Goal: Task Accomplishment & Management: Use online tool/utility

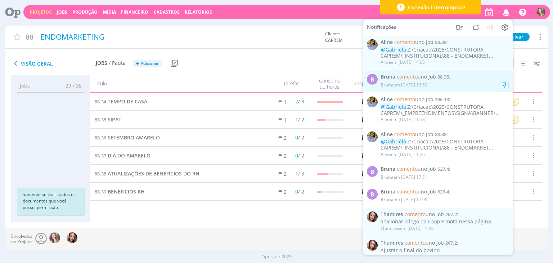
click at [434, 84] on div "Bruna em [DATE] 13:59" at bounding box center [444, 84] width 128 height 7
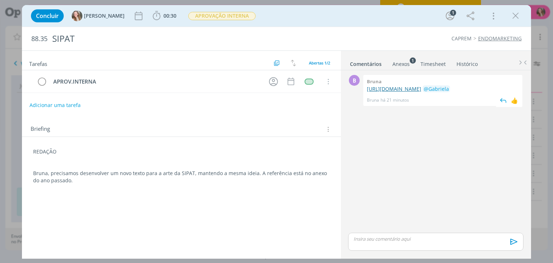
click at [412, 90] on link "[URL][DOMAIN_NAME]" at bounding box center [394, 88] width 54 height 7
click at [29, 153] on div "REDAÇÃO Bruna, precisamos desenvolver um novo texto para a arte da SIPAT, mante…" at bounding box center [181, 165] width 307 height 41
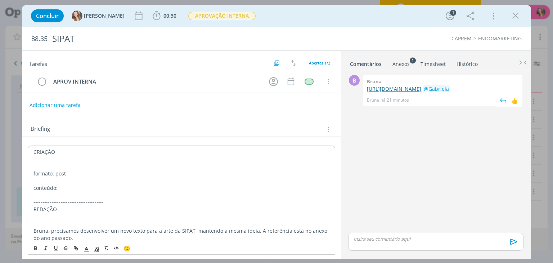
drag, startPoint x: 361, startPoint y: 86, endPoint x: 461, endPoint y: 98, distance: 100.1
click at [461, 98] on div "B 0 Bruna [URL][DOMAIN_NAME] @[PERSON_NAME] há 21 minutos 👍" at bounding box center [435, 90] width 181 height 35
click at [435, 147] on div "B 0 Bruna [URL][DOMAIN_NAME] @[PERSON_NAME] há 21 minutos 👍" at bounding box center [435, 152] width 181 height 158
click at [95, 188] on p "conteúdo:" at bounding box center [181, 187] width 296 height 7
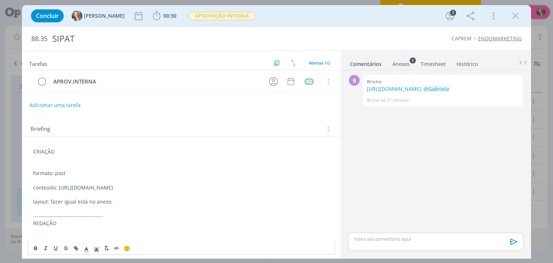
drag, startPoint x: 409, startPoint y: 64, endPoint x: 378, endPoint y: 64, distance: 31.3
click at [409, 64] on li "Anexos 1" at bounding box center [406, 62] width 28 height 10
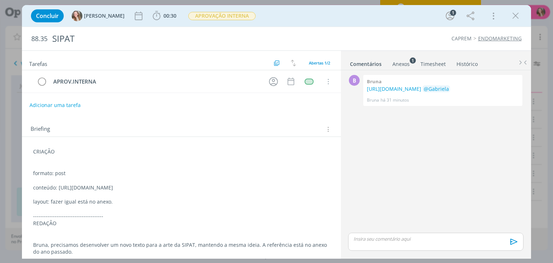
click at [395, 64] on div "Anexos 1" at bounding box center [400, 63] width 17 height 7
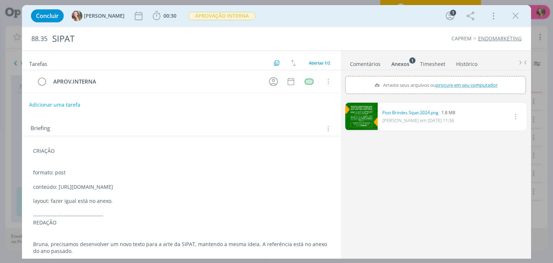
click at [60, 103] on button "Adicionar uma tarefa" at bounding box center [54, 105] width 51 height 12
type input "CRIAÇÃO"
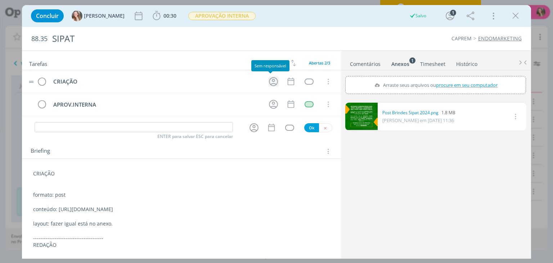
click at [272, 81] on icon "dialog" at bounding box center [273, 81] width 11 height 11
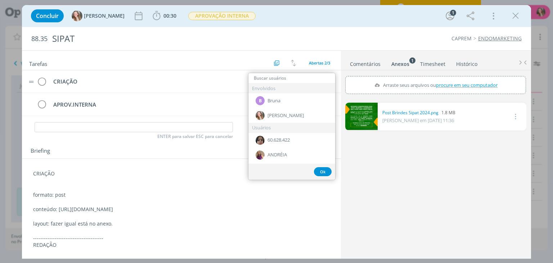
type input "O"
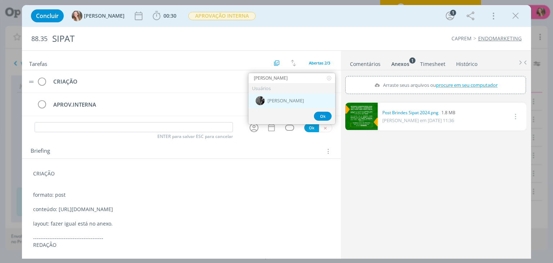
type input "[PERSON_NAME]"
click at [279, 98] on span "[PERSON_NAME]" at bounding box center [285, 101] width 36 height 6
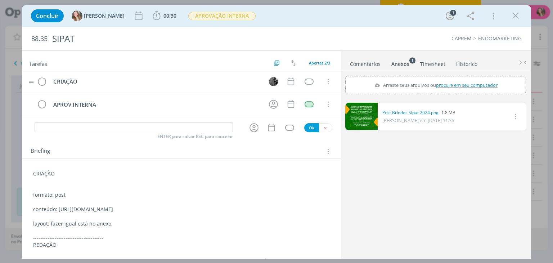
click at [282, 84] on tr "CRIAÇÃO Cancelar" at bounding box center [181, 81] width 319 height 23
click at [287, 80] on icon "dialog" at bounding box center [290, 82] width 6 height 8
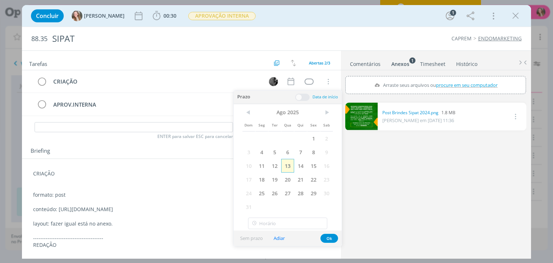
click at [291, 168] on span "13" at bounding box center [287, 166] width 13 height 14
click at [328, 236] on button "Ok" at bounding box center [329, 238] width 18 height 9
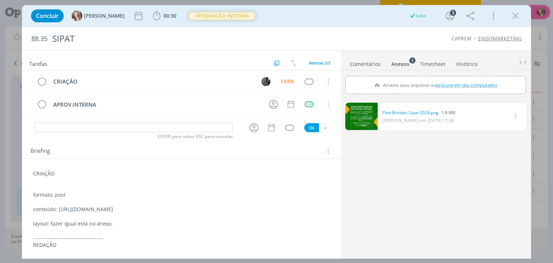
click at [188, 18] on span "APROVAÇÃO INTERNA" at bounding box center [221, 16] width 67 height 8
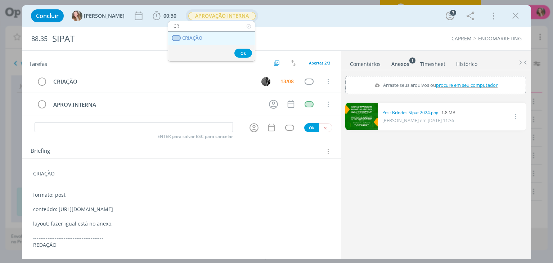
type input "CR"
click at [193, 40] on span "CRIAÇÃO" at bounding box center [192, 38] width 20 height 6
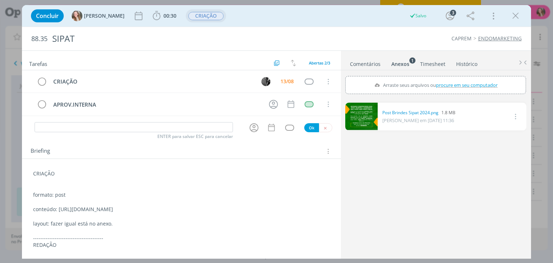
click at [128, 222] on p "layout: fazer igual está no anexo." at bounding box center [181, 223] width 296 height 7
click at [106, 229] on p "dialog" at bounding box center [181, 230] width 296 height 7
click at [91, 235] on p "LOGOS:" at bounding box center [181, 237] width 296 height 7
click at [40, 236] on p "LOGOS: Z:\Criacao\2025\CONSTRUTORA CAPREM\ATEMPORAL\SIPAT" at bounding box center [181, 237] width 296 height 7
